Goal: Transaction & Acquisition: Purchase product/service

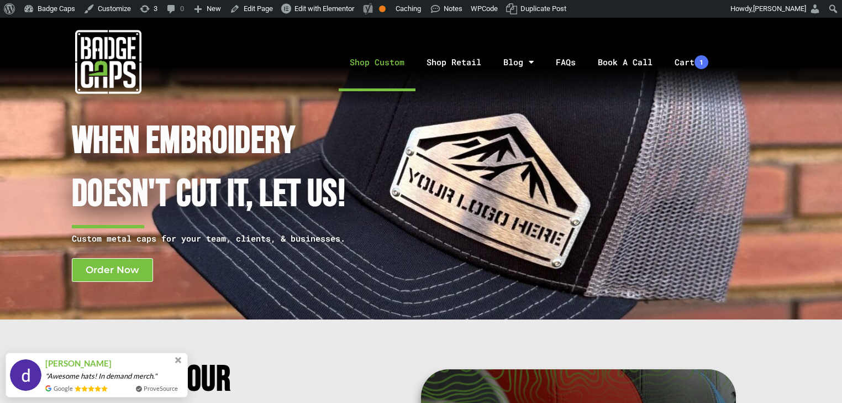
click at [391, 57] on link "Shop Custom" at bounding box center [376, 62] width 77 height 58
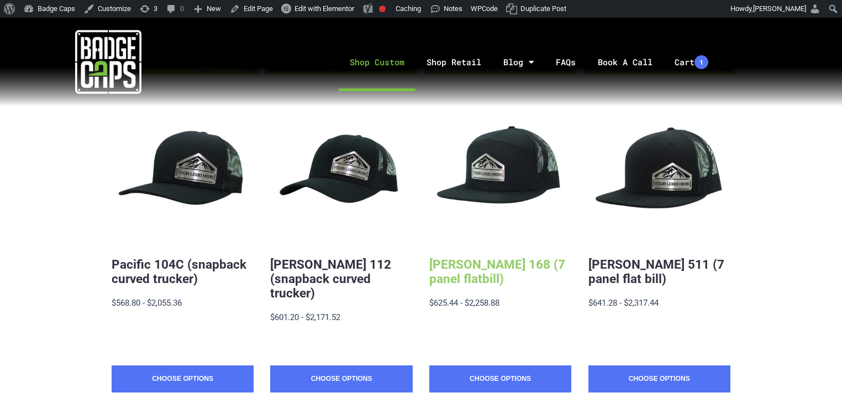
scroll to position [265, 0]
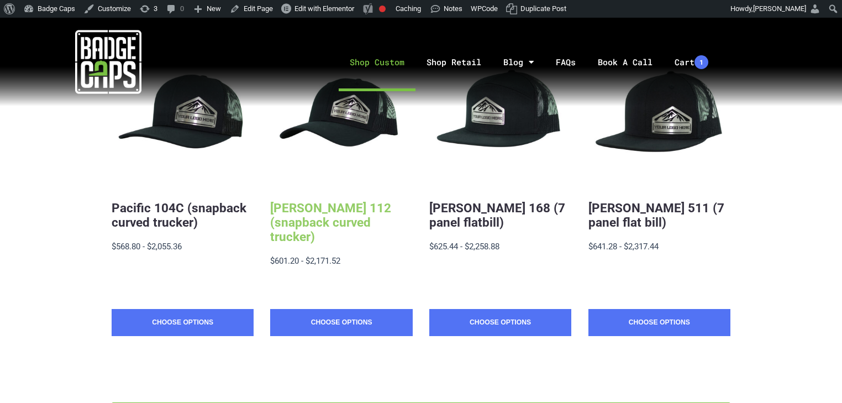
click at [308, 225] on link "[PERSON_NAME] 112 (snapback curved trucker)" at bounding box center [330, 221] width 121 height 43
